Goal: Information Seeking & Learning: Learn about a topic

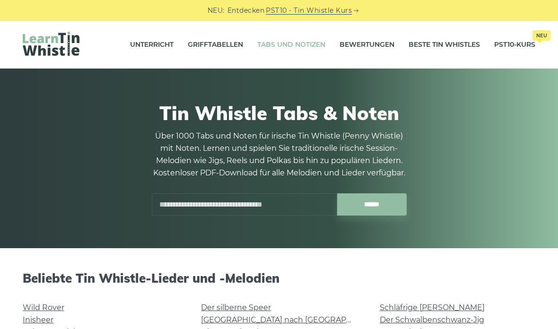
click at [142, 45] on font "Unterricht" at bounding box center [152, 44] width 44 height 9
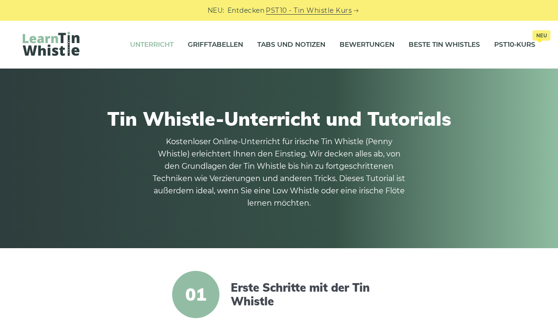
click at [292, 49] on font "Tabs und Notizen" at bounding box center [291, 44] width 68 height 11
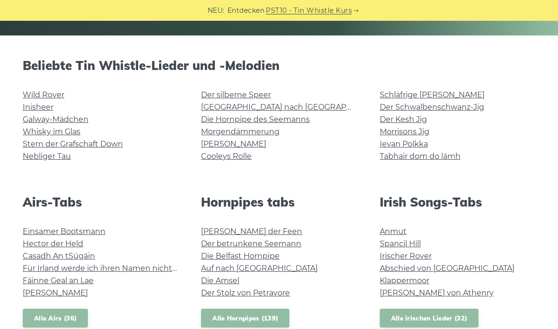
scroll to position [213, 0]
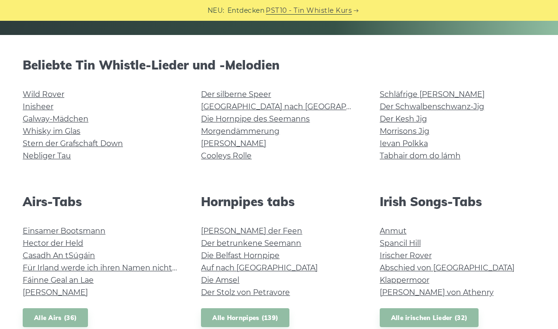
click at [61, 133] on font "Whisky im Glas" at bounding box center [52, 131] width 58 height 9
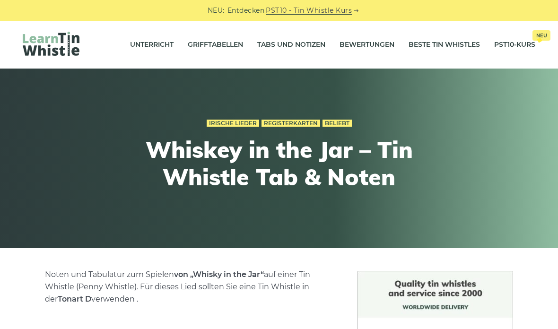
click at [462, 43] on font "Beste Tin Whistles" at bounding box center [444, 44] width 71 height 9
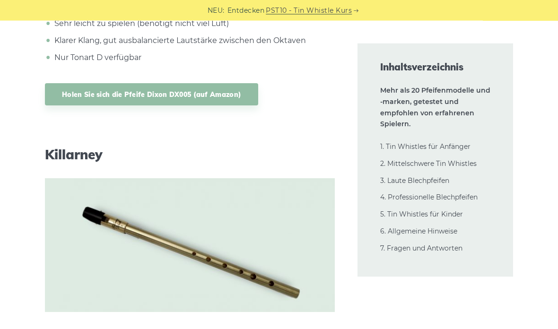
scroll to position [6071, 0]
click at [464, 198] on font "4. Professionelle Blechpfeifen" at bounding box center [429, 197] width 97 height 9
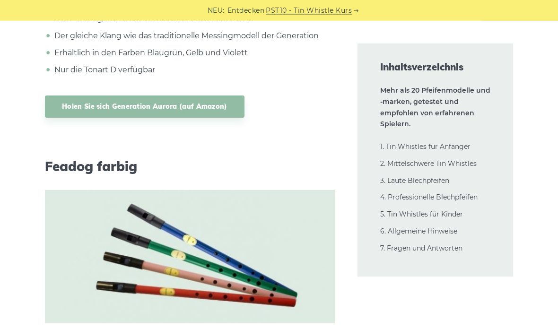
scroll to position [18751, 0]
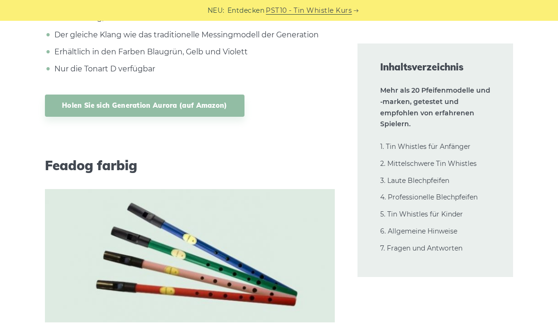
click at [467, 161] on font "2. Mittelschwere Tin Whistles" at bounding box center [429, 163] width 97 height 9
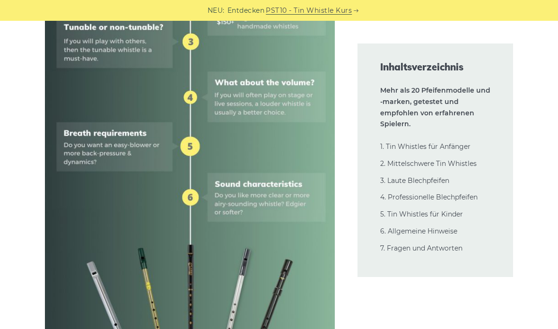
scroll to position [0, 0]
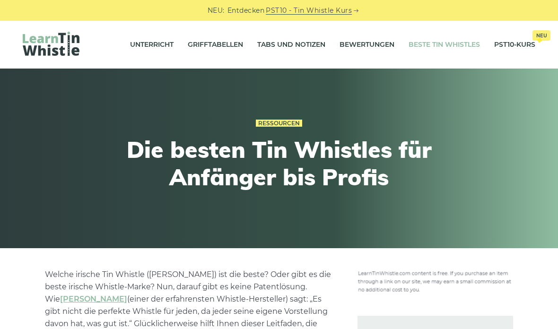
click at [301, 40] on font "Tabs und Notizen" at bounding box center [291, 44] width 68 height 11
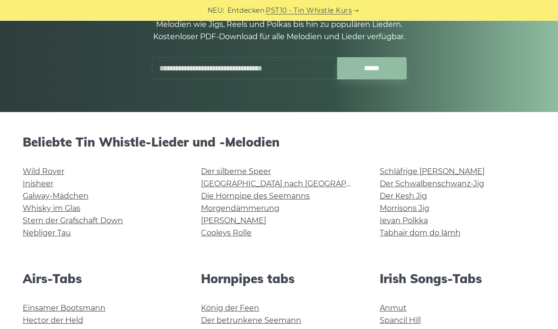
scroll to position [136, 0]
click at [65, 209] on font "Whisky im Glas" at bounding box center [52, 208] width 58 height 9
click at [55, 175] on font "Wild Rover" at bounding box center [44, 171] width 42 height 9
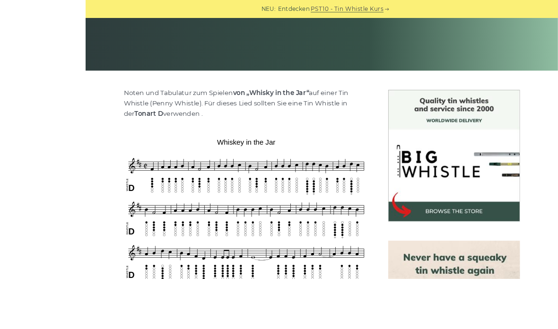
scroll to position [287, 0]
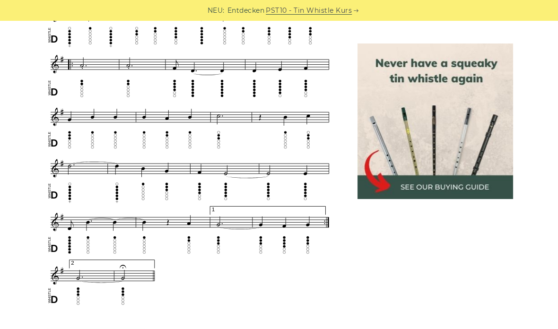
scroll to position [548, 0]
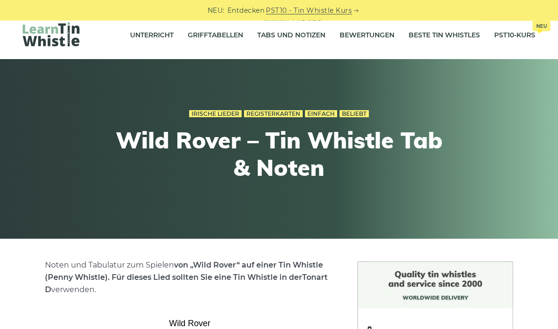
scroll to position [0, 0]
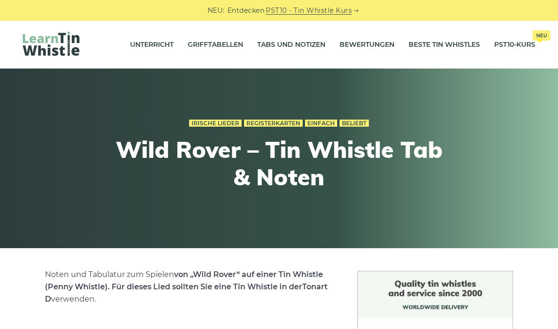
click at [291, 40] on font "Tabs und Notizen" at bounding box center [291, 44] width 68 height 11
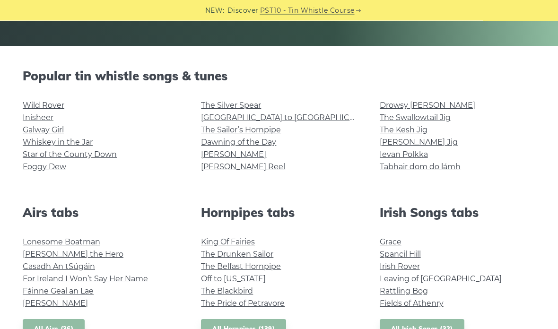
scroll to position [203, 0]
click at [406, 102] on link "Drowsy [PERSON_NAME]" at bounding box center [428, 105] width 96 height 9
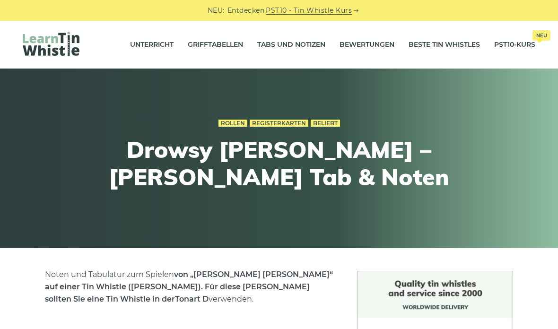
click at [298, 45] on font "Tabs und Notizen" at bounding box center [291, 44] width 68 height 9
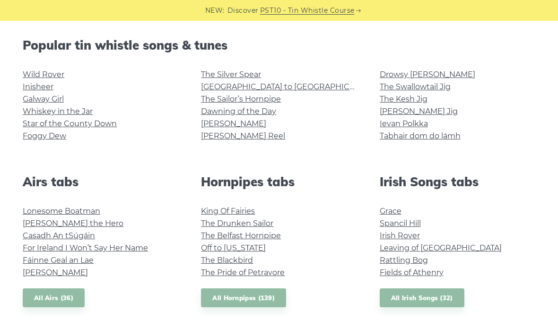
scroll to position [233, 0]
click at [443, 250] on link "Leaving of [GEOGRAPHIC_DATA]" at bounding box center [441, 248] width 122 height 9
click at [45, 141] on link "Foggy Dew" at bounding box center [45, 136] width 44 height 9
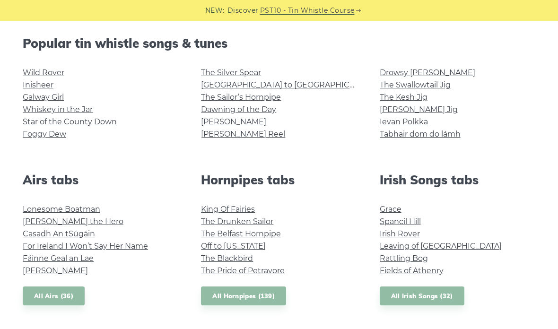
click at [432, 267] on link "Fields of Athenry" at bounding box center [412, 270] width 64 height 9
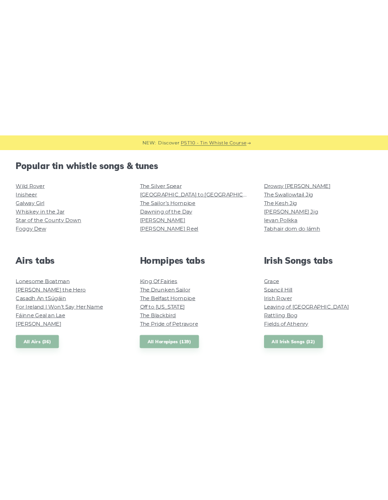
scroll to position [152, 0]
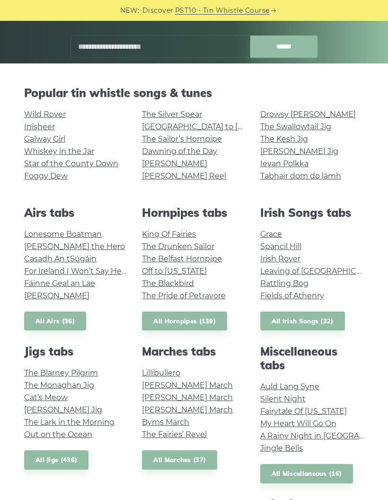
click at [43, 137] on link "Galway Girl" at bounding box center [44, 138] width 41 height 9
click at [103, 162] on link "Star of the County Down" at bounding box center [71, 163] width 94 height 9
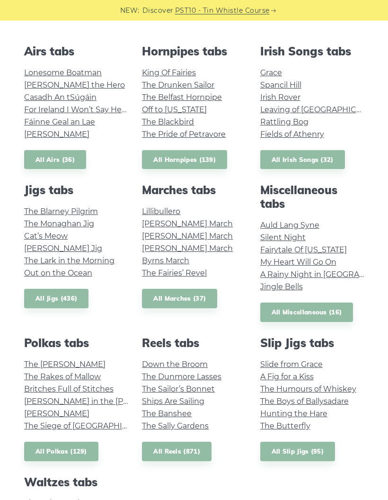
scroll to position [314, 0]
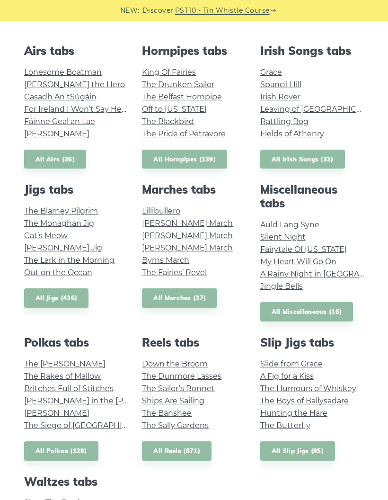
click at [303, 153] on link "All Irish Songs (32)" at bounding box center [302, 159] width 85 height 19
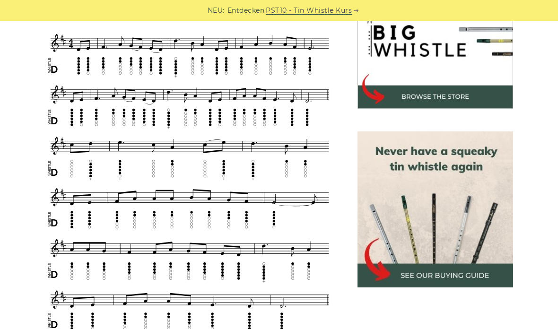
scroll to position [319, 0]
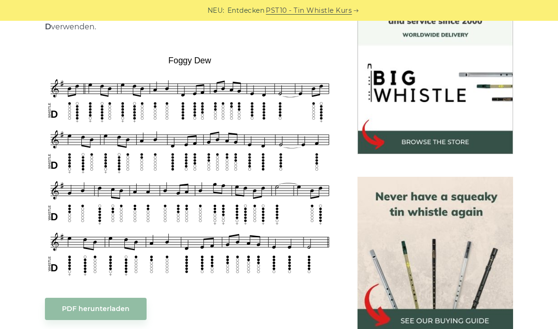
scroll to position [272, 0]
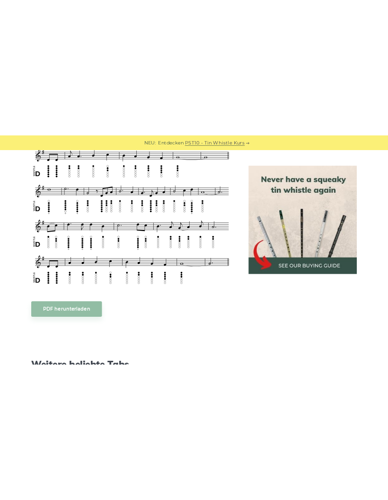
scroll to position [487, 0]
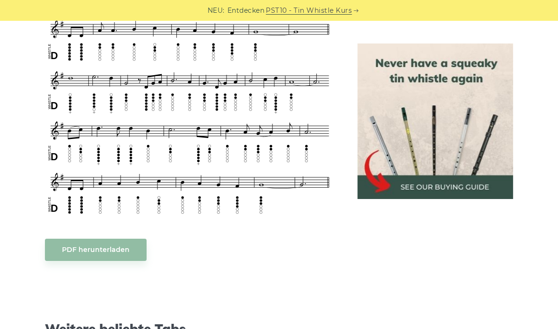
click at [84, 247] on font "PDF herunterladen" at bounding box center [96, 250] width 68 height 9
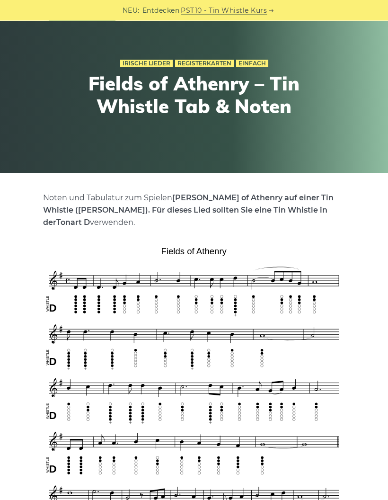
scroll to position [0, 0]
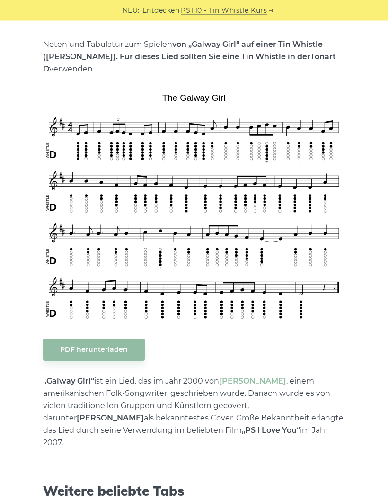
scroll to position [198, 0]
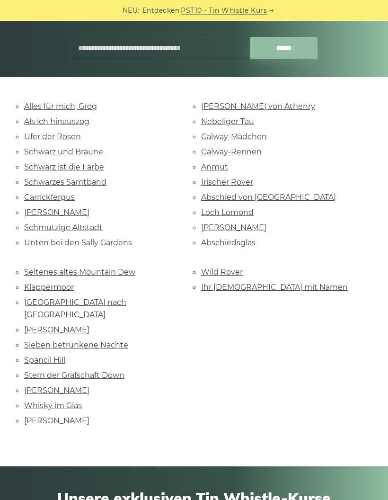
scroll to position [140, 0]
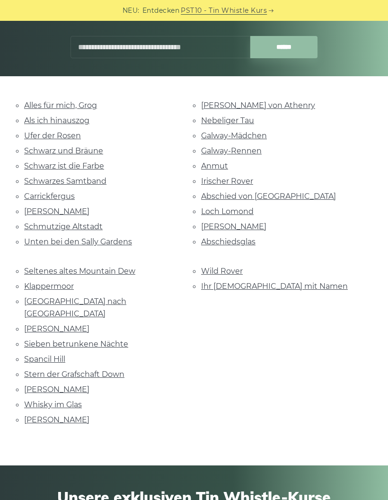
click at [41, 207] on font "[PERSON_NAME]" at bounding box center [56, 211] width 65 height 9
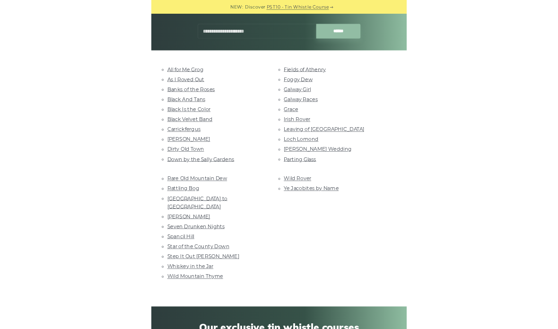
scroll to position [144, 0]
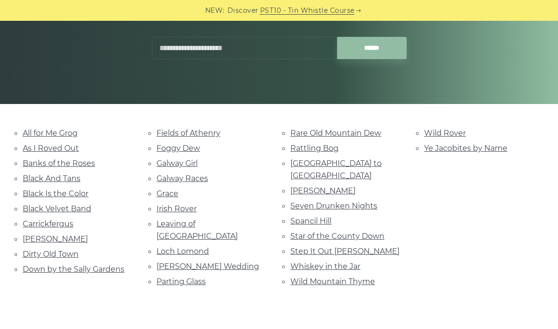
click at [208, 262] on link "Marie’s Wedding" at bounding box center [208, 266] width 103 height 9
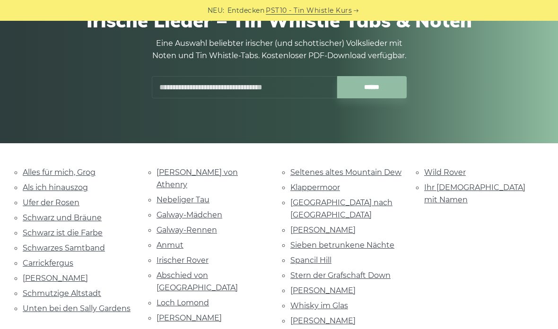
scroll to position [0, 0]
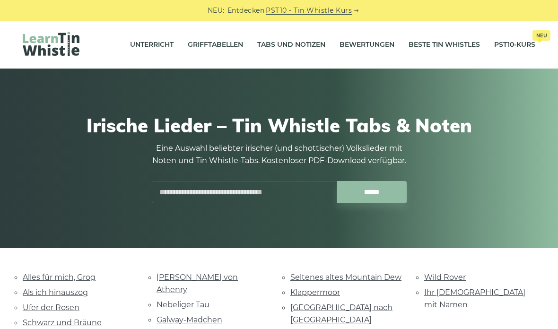
click at [388, 38] on link "PST10-Kurs Neu" at bounding box center [515, 45] width 41 height 24
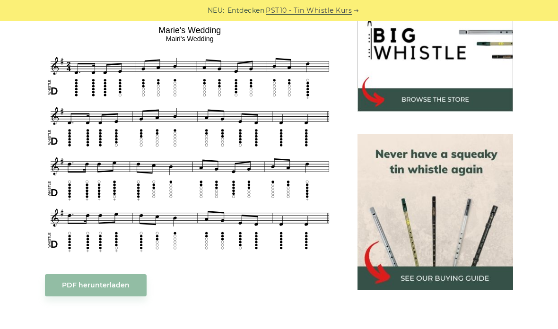
scroll to position [318, 0]
